Goal: Check status: Check status

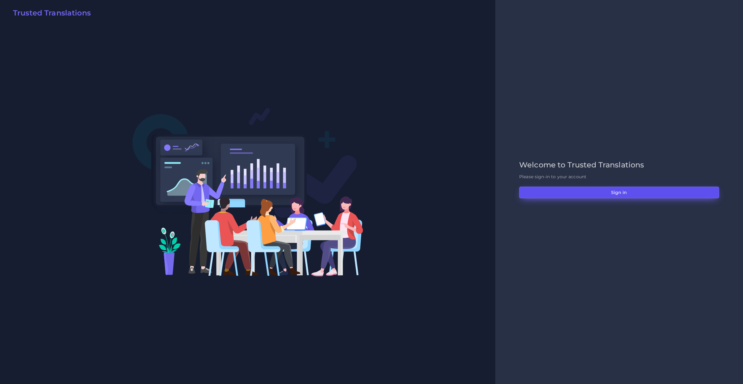
click at [530, 191] on button "Sign in" at bounding box center [619, 193] width 200 height 12
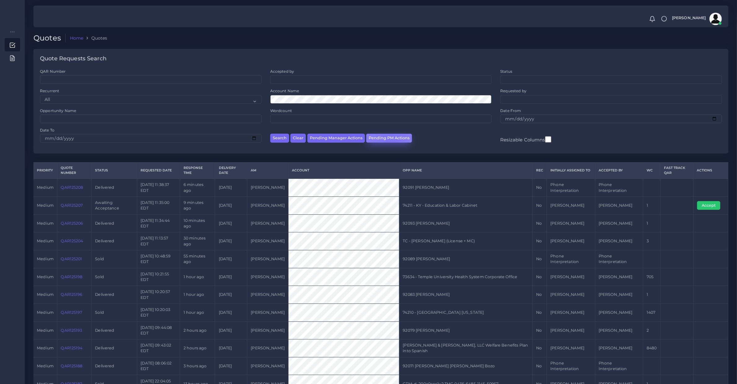
click at [389, 137] on button "Pending PM Actions" at bounding box center [389, 138] width 46 height 9
select select "awaiting_acceptance"
click at [387, 140] on button "Pending PM Actions" at bounding box center [389, 138] width 46 height 9
select select "awaiting_acceptance"
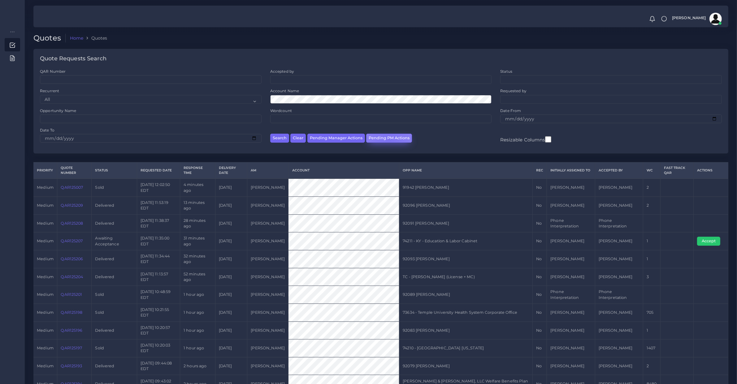
scroll to position [8, 0]
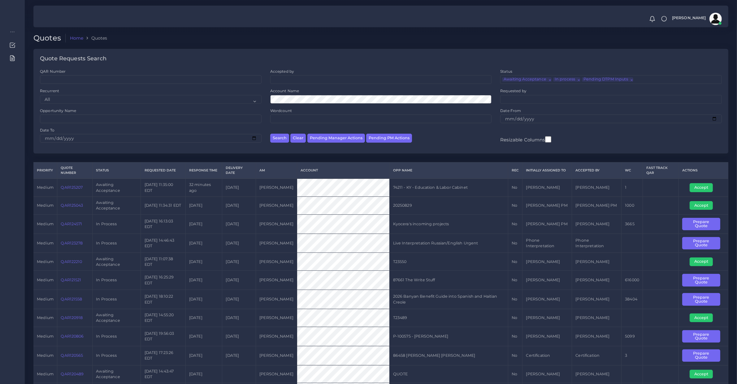
click at [270, 134] on button "Search" at bounding box center [279, 138] width 19 height 9
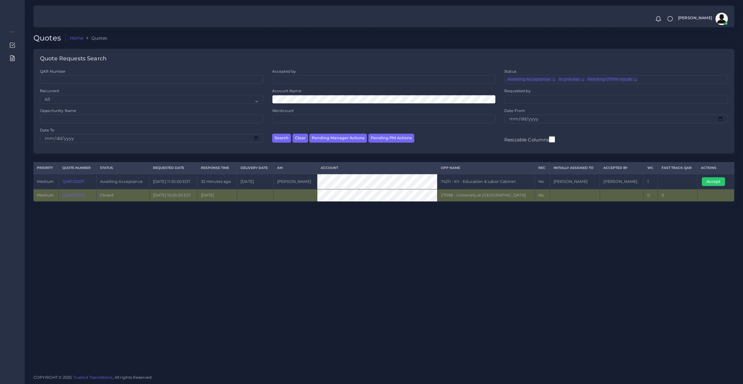
click at [310, 231] on div "Quotes Home Quotes Quote Requests Search QAR Number Accepted by All [PERSON_NAM…" at bounding box center [384, 185] width 718 height 370
